Goal: Information Seeking & Learning: Learn about a topic

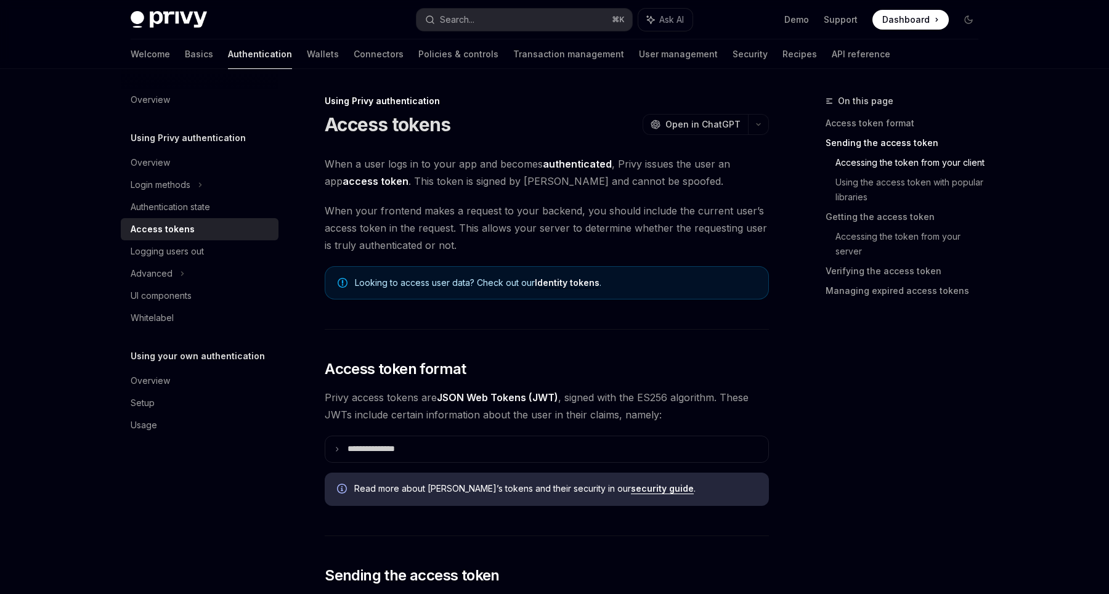
scroll to position [598, 0]
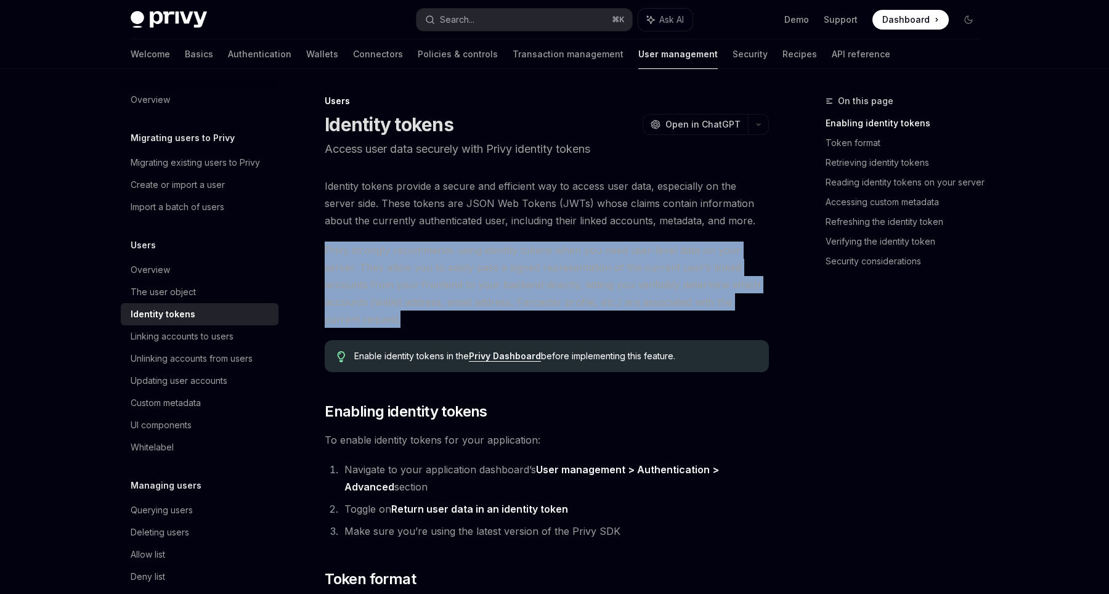
drag, startPoint x: 325, startPoint y: 248, endPoint x: 392, endPoint y: 314, distance: 94.1
click at [393, 314] on span "Privy strongly recommends using identity tokens when you need user-level data o…" at bounding box center [547, 284] width 444 height 86
click at [392, 314] on span "Privy strongly recommends using identity tokens when you need user-level data o…" at bounding box center [547, 284] width 444 height 86
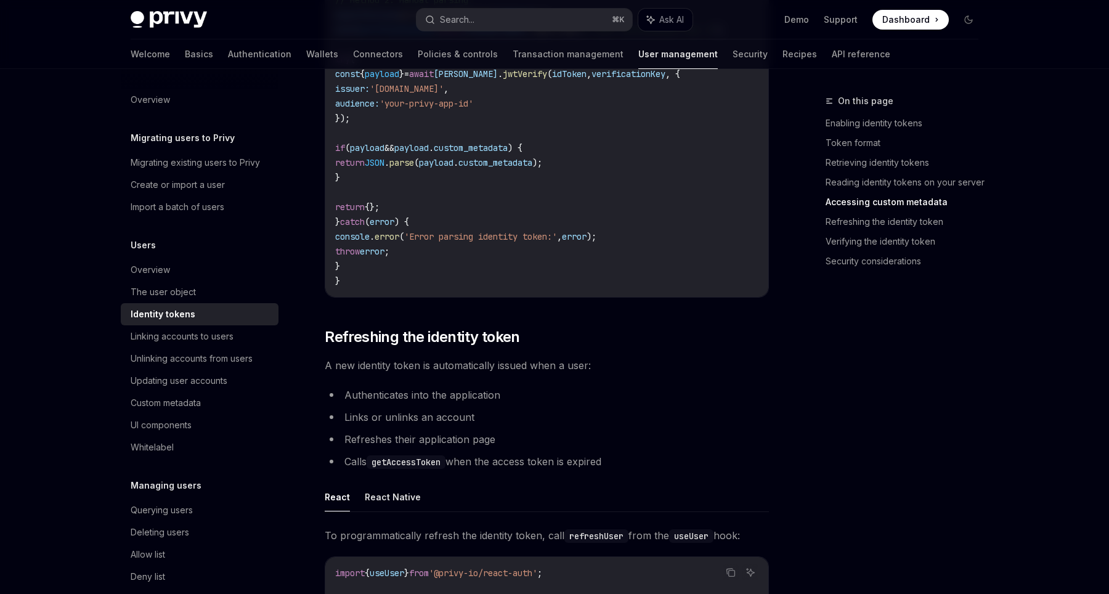
scroll to position [2606, 0]
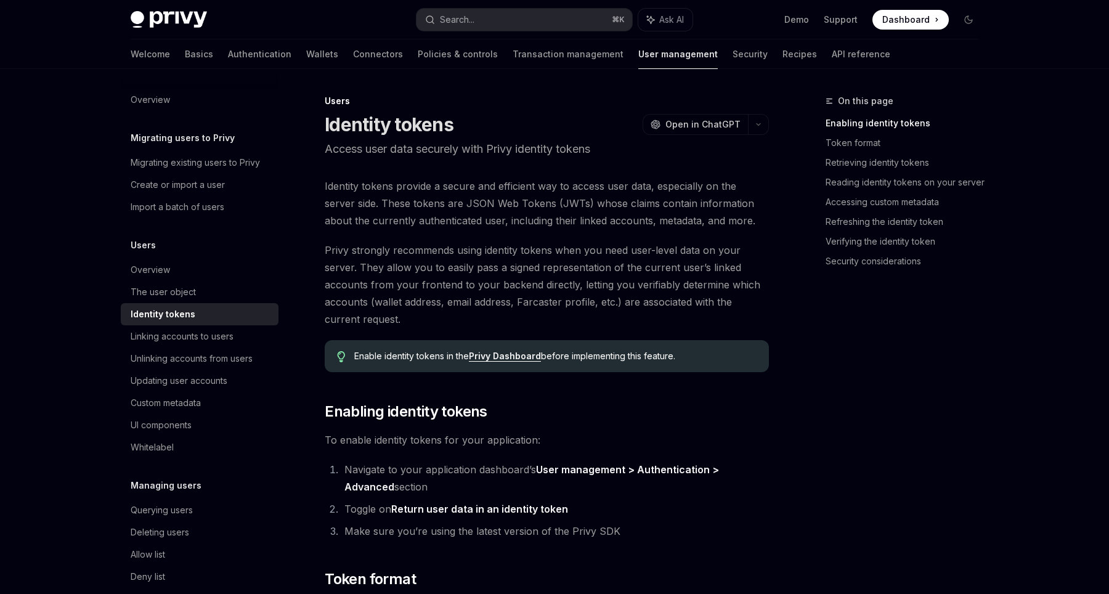
scroll to position [103, 0]
